Goal: Information Seeking & Learning: Learn about a topic

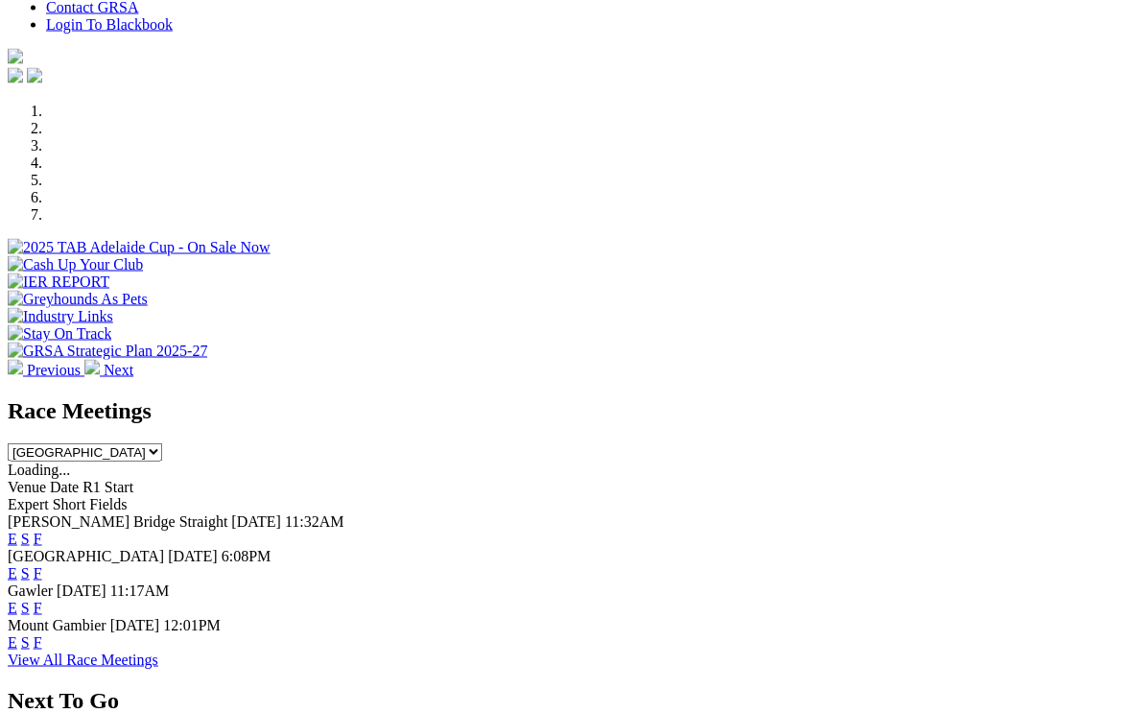
scroll to position [504, 0]
click at [42, 633] on link "F" at bounding box center [38, 641] width 9 height 16
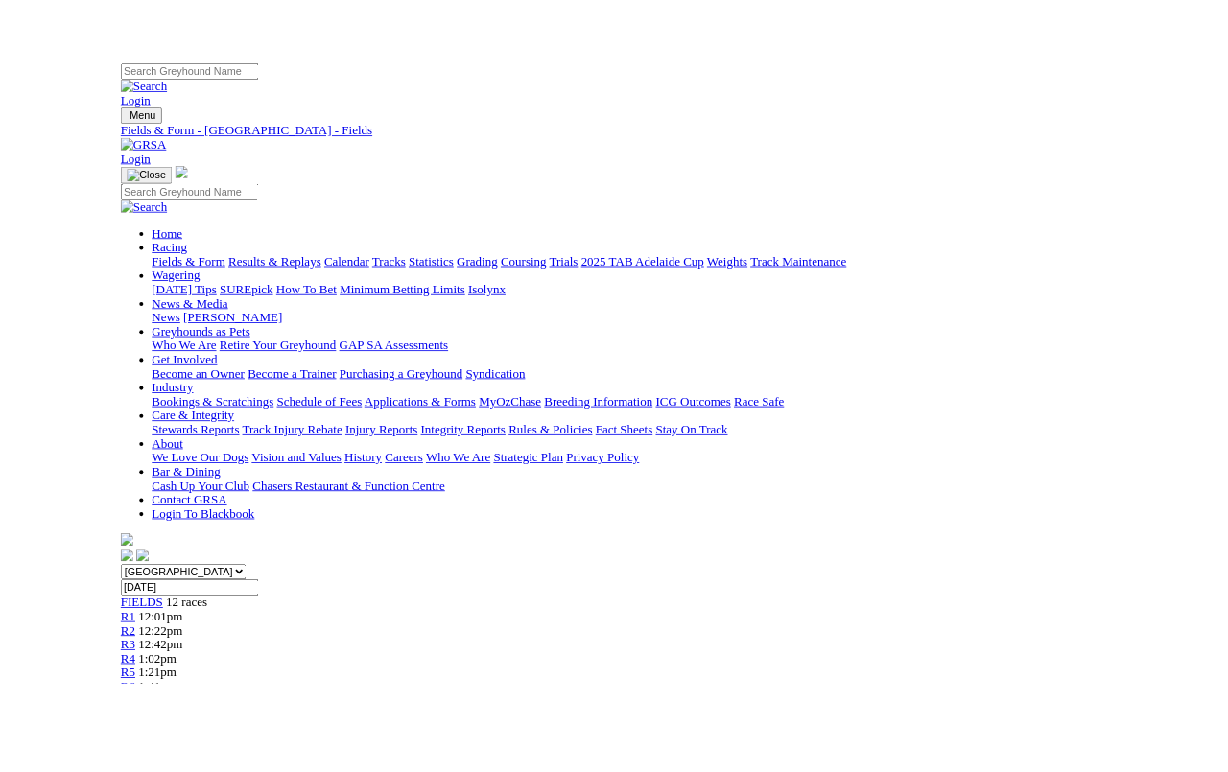
scroll to position [0, 3]
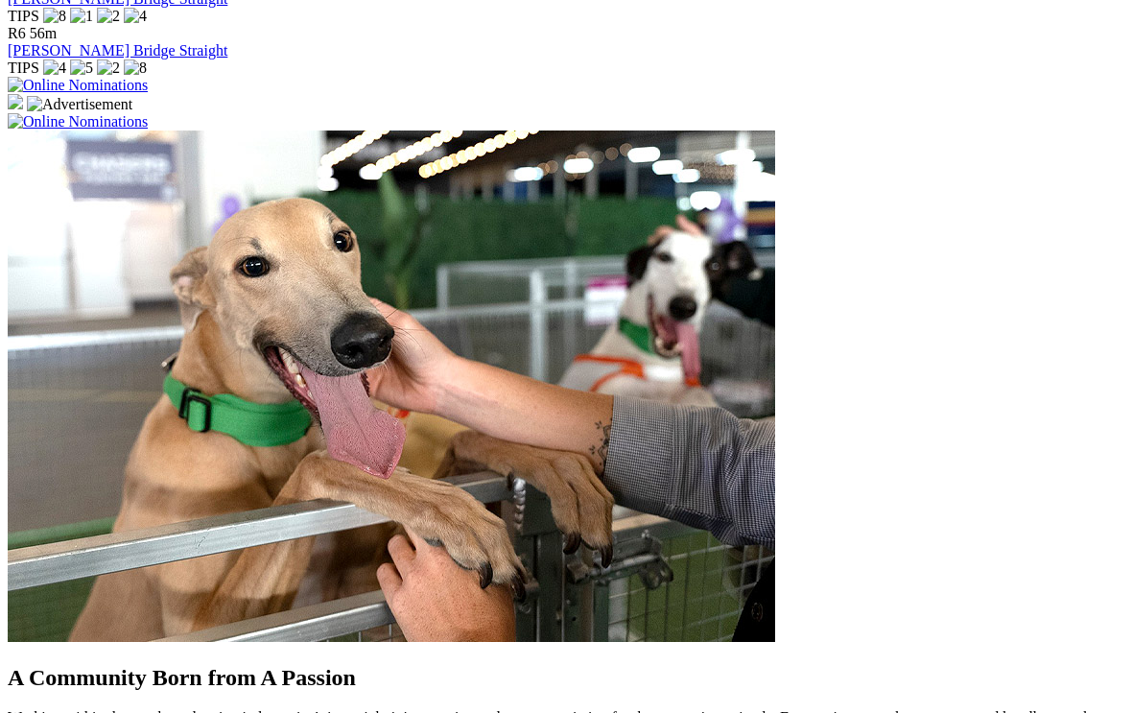
scroll to position [1347, 0]
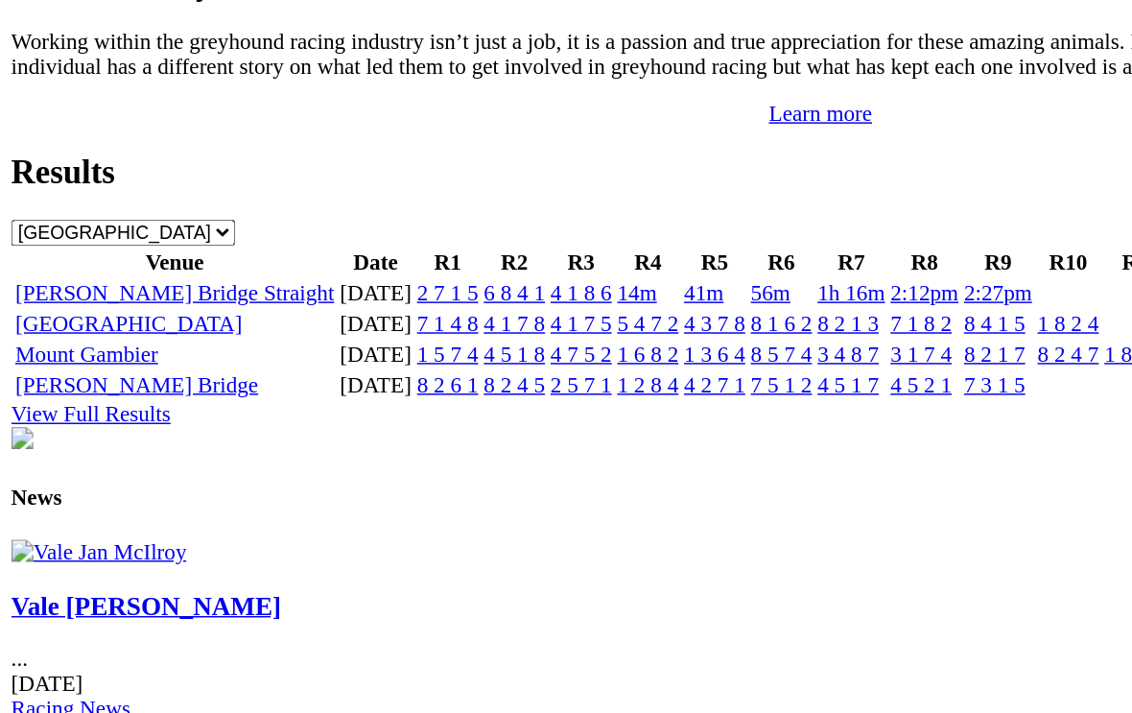
scroll to position [1823, 0]
click at [193, 571] on div "Vale [PERSON_NAME] ... [DATE] Racing News" at bounding box center [566, 634] width 1116 height 126
click at [129, 571] on img at bounding box center [68, 579] width 121 height 17
